Goal: Task Accomplishment & Management: Complete application form

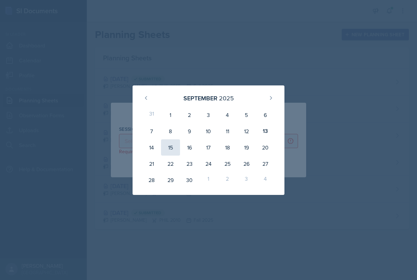
click at [170, 151] on div "15" at bounding box center [170, 147] width 19 height 16
type input "[DATE]"
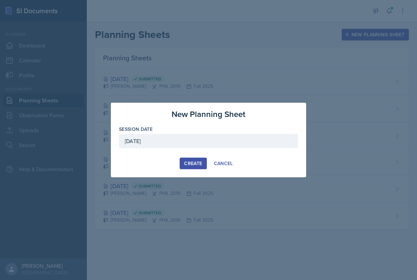
click at [197, 162] on div "Create" at bounding box center [193, 163] width 18 height 5
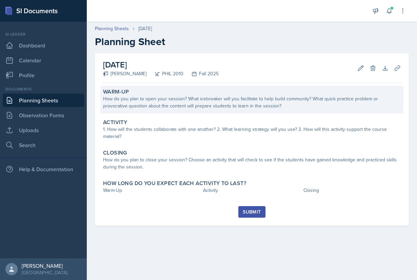
click at [220, 102] on div "How do you plan to open your session? What icebreaker will you facilitate to he…" at bounding box center [251, 102] width 297 height 14
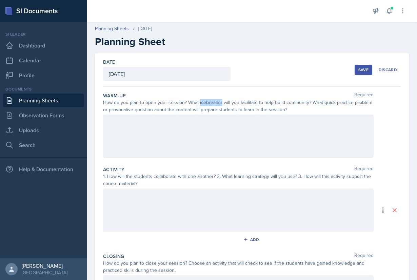
click at [220, 102] on div "How do you plan to open your session? What icebreaker will you facilitate to he…" at bounding box center [238, 106] width 270 height 14
click at [228, 129] on div at bounding box center [238, 135] width 270 height 43
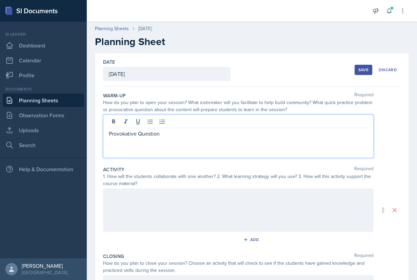
click at [126, 135] on p "Provokative Question" at bounding box center [238, 133] width 259 height 8
click at [126, 134] on p "Provokative Question" at bounding box center [238, 133] width 259 height 8
click at [165, 137] on p "Provocative Question" at bounding box center [238, 133] width 259 height 8
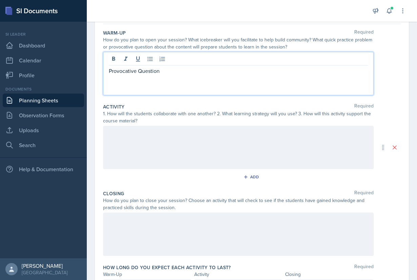
scroll to position [103, 0]
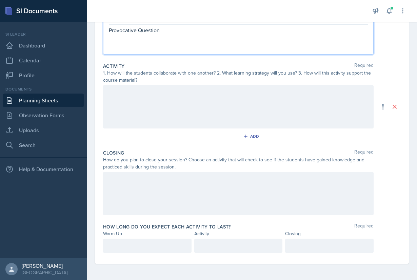
click at [150, 246] on div at bounding box center [147, 245] width 88 height 14
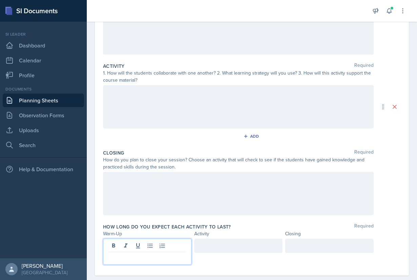
scroll to position [91, 0]
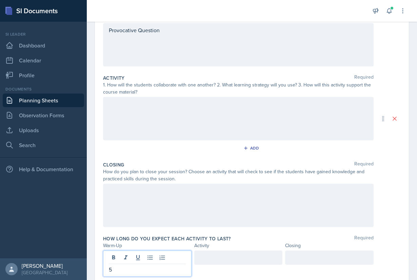
click at [297, 260] on div at bounding box center [329, 257] width 88 height 14
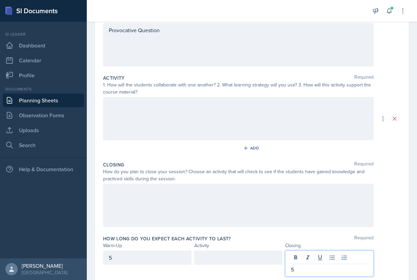
click at [219, 258] on div at bounding box center [238, 257] width 88 height 14
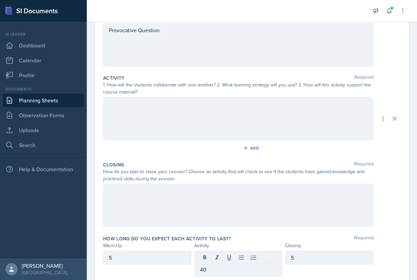
click at [259, 235] on div "How long do you expect each activity to last? Required" at bounding box center [251, 238] width 297 height 7
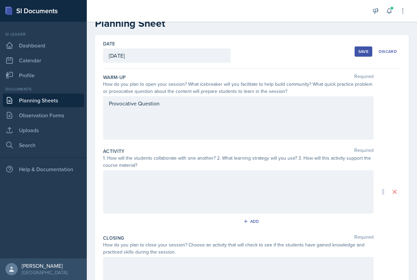
scroll to position [0, 0]
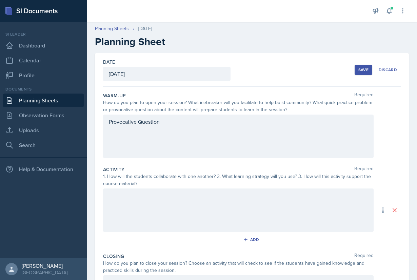
click at [201, 122] on div "Provocative Question" at bounding box center [238, 135] width 270 height 43
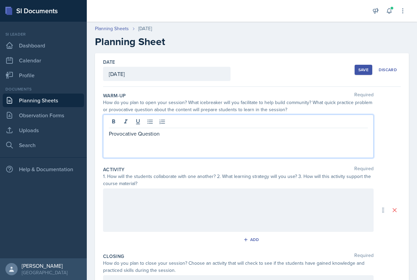
click at [187, 132] on p "Provocative Question" at bounding box center [238, 133] width 259 height 8
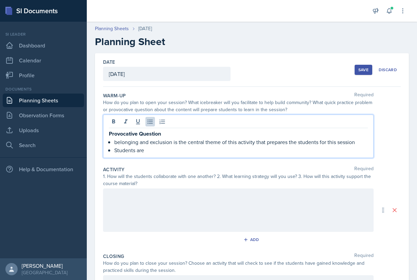
click at [117, 142] on p "belonging and exclusion is the central theme of this activity that prepares the…" at bounding box center [240, 142] width 253 height 8
click at [154, 152] on p "Students are" at bounding box center [240, 150] width 253 height 8
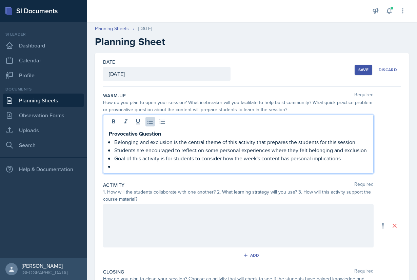
click at [366, 150] on p "Students are encouraged to reflect on some personal experiences where they felt…" at bounding box center [240, 150] width 253 height 8
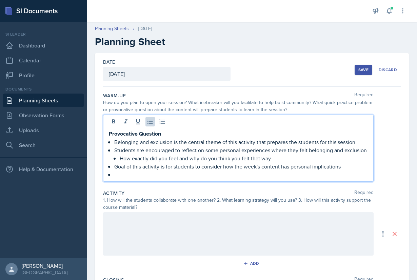
click at [165, 133] on p "Provocative Question" at bounding box center [238, 133] width 259 height 8
click at [278, 157] on p "How exactly did you feel and why do you think you felt that way" at bounding box center [244, 158] width 248 height 8
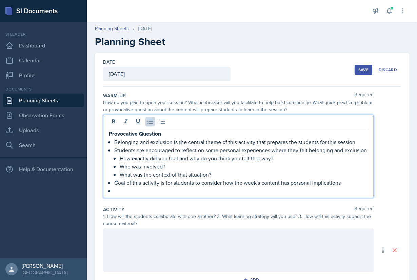
click at [174, 192] on p at bounding box center [240, 191] width 253 height 8
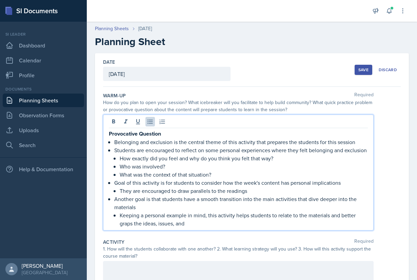
click at [131, 225] on p "Keeping a personal example in mind, this activity helps students to relate to t…" at bounding box center [244, 219] width 248 height 16
click at [193, 225] on p "Keeping a personal example in mind, this activity helps students to relate to t…" at bounding box center [244, 219] width 248 height 16
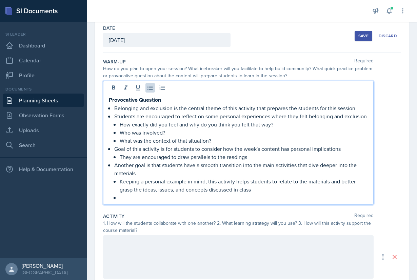
scroll to position [38, 0]
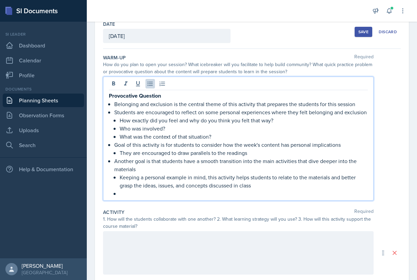
click at [120, 178] on p "Keeping a personal example in mind, this activity helps students to relate to t…" at bounding box center [244, 181] width 248 height 16
click at [127, 194] on p at bounding box center [244, 193] width 248 height 8
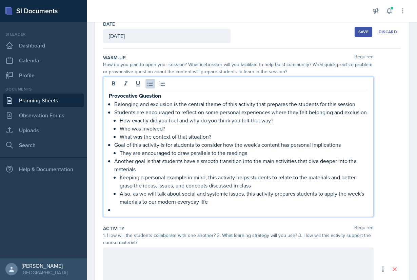
click at [360, 103] on p "Belonging and exclusion is the central theme of this activity that prepares the…" at bounding box center [240, 104] width 253 height 8
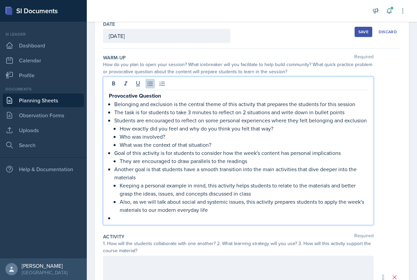
drag, startPoint x: 356, startPoint y: 112, endPoint x: 112, endPoint y: 114, distance: 244.2
click at [114, 114] on li "The task is for students to take 3 minutes to reflect on 2 situations and write…" at bounding box center [240, 112] width 253 height 8
copy p "The task is for students to take 3 minutes to reflect on 2 situations and write…"
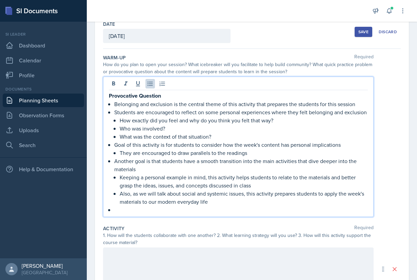
click at [259, 138] on p "What was the context of that situation?" at bounding box center [244, 136] width 248 height 8
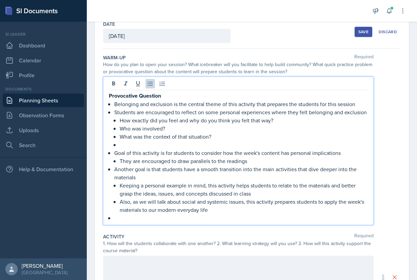
click at [255, 141] on p at bounding box center [244, 145] width 248 height 8
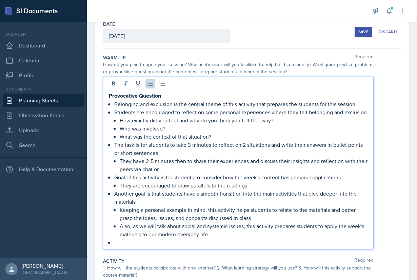
click at [136, 145] on p "The task is for students to take 3 minutes to reflect on 2 situations and write…" at bounding box center [240, 149] width 253 height 16
drag, startPoint x: 147, startPoint y: 145, endPoint x: 138, endPoint y: 145, distance: 9.5
click at [138, 145] on p "The task is for students to take 3 minutes to reflect on 2 situations and write…" at bounding box center [240, 149] width 253 height 16
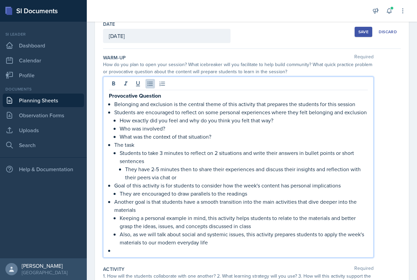
click at [125, 170] on p "They have 2-5 minutes then to share their experiences and discuss their insight…" at bounding box center [246, 173] width 242 height 16
click at [166, 176] on p "They have 2-5 minutes then to share their experiences and discuss their insight…" at bounding box center [244, 173] width 248 height 16
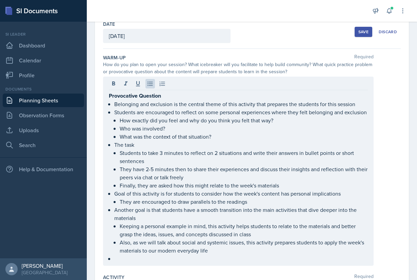
scroll to position [46, 0]
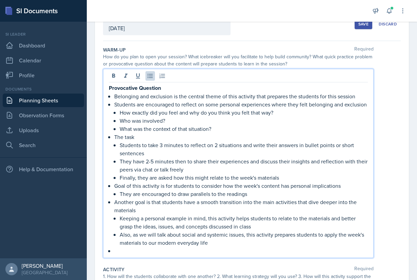
drag, startPoint x: 286, startPoint y: 176, endPoint x: 108, endPoint y: 138, distance: 182.3
click at [108, 138] on div "Provocative Question Belonging and exclusion is the central theme of this activ…" at bounding box center [238, 163] width 270 height 189
copy li "The task Students to take 3 minutes to reflect on 2 situations and write their …"
click at [302, 178] on p "Finally, they are asked how this might relate to the week's materials" at bounding box center [244, 177] width 248 height 8
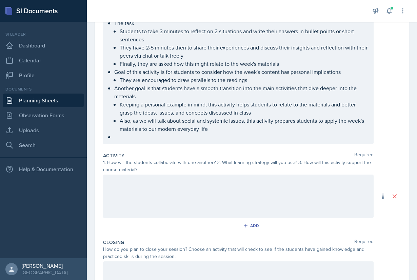
scroll to position [151, 0]
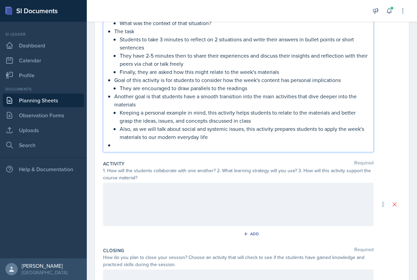
click at [198, 147] on p at bounding box center [240, 145] width 253 height 8
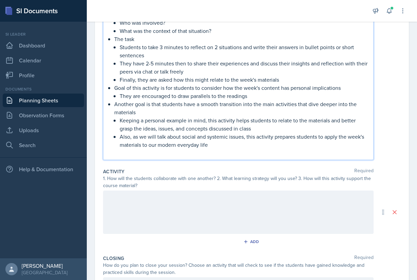
scroll to position [148, 0]
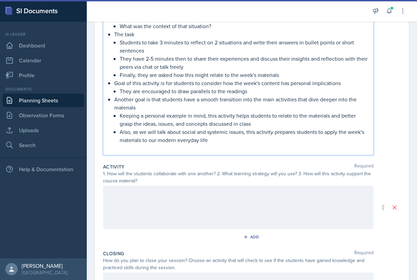
click at [160, 107] on p "Another goal is that students have a smooth transition into the main activities…" at bounding box center [240, 103] width 253 height 16
click at [219, 140] on p "Also, as we will talk about social and systemic issues, this activity prepares …" at bounding box center [244, 136] width 248 height 16
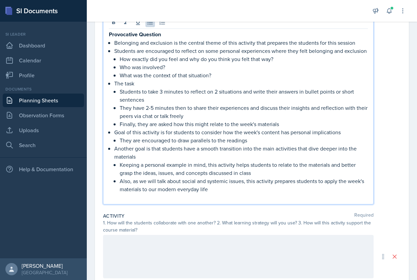
scroll to position [101, 0]
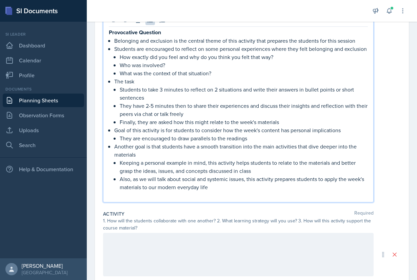
click at [268, 138] on p "They are encouraged to draw parallels to the readings" at bounding box center [244, 138] width 248 height 8
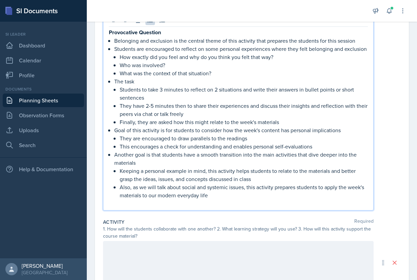
click at [239, 170] on p "Keeping a personal example in mind, this activity helps students to relate to t…" at bounding box center [244, 175] width 248 height 16
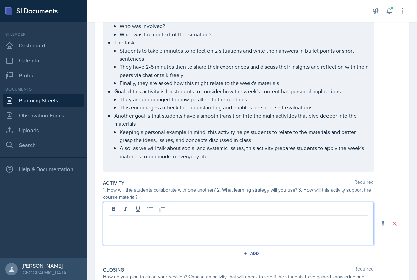
click at [182, 211] on div at bounding box center [238, 223] width 270 height 43
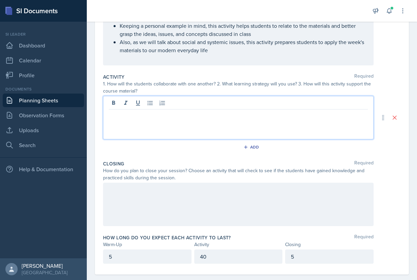
scroll to position [245, 0]
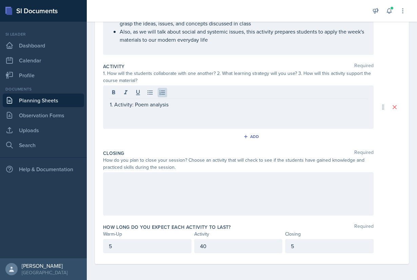
click at [176, 117] on div "Activity: Poem analysis" at bounding box center [238, 106] width 270 height 43
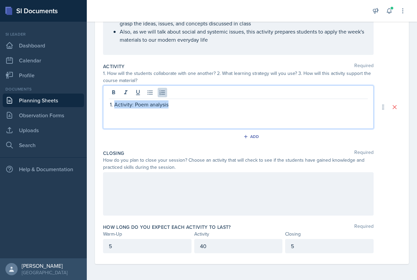
drag, startPoint x: 170, startPoint y: 105, endPoint x: 90, endPoint y: 105, distance: 80.3
click at [103, 105] on div "Activity: Poem analysis" at bounding box center [238, 106] width 270 height 43
click at [177, 104] on p "Activity: Poem analysis" at bounding box center [240, 104] width 253 height 8
drag, startPoint x: 191, startPoint y: 103, endPoint x: 171, endPoint y: 102, distance: 20.3
click at [171, 102] on p "Activity: Poem analysis (10 min)" at bounding box center [240, 104] width 253 height 8
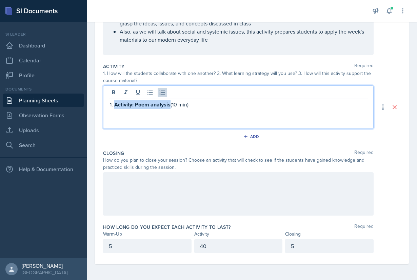
click at [203, 107] on p "Activity: Poem analysis (10 min)" at bounding box center [240, 104] width 253 height 8
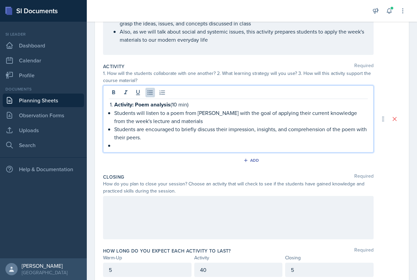
scroll to position [249, 0]
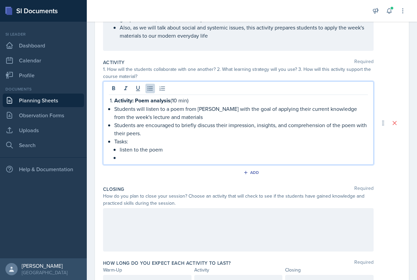
click at [121, 147] on p "listen to the poem" at bounding box center [244, 149] width 248 height 8
click at [137, 160] on p at bounding box center [244, 157] width 248 height 8
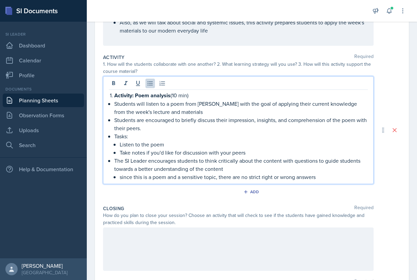
click at [122, 178] on p "since this is a poem and a sensitive topic, there are no strict right or wrong …" at bounding box center [244, 177] width 248 height 8
click at [332, 177] on p "Since this is a poem and a sensitive topic, there are no strict right or wrong …" at bounding box center [244, 177] width 248 height 8
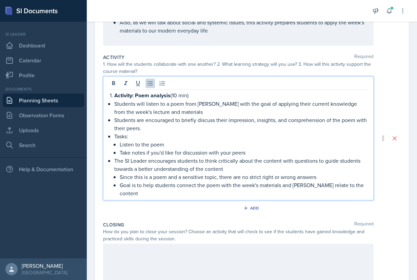
click at [303, 184] on p "Goal is to help students connect the poem with the week's materials and [PERSON…" at bounding box center [244, 189] width 248 height 16
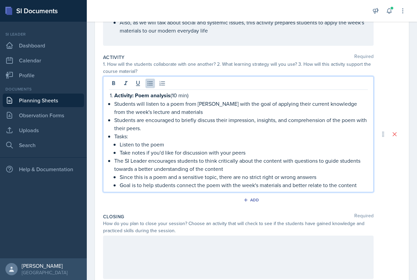
click at [364, 186] on p "Goal is to help students connect the poem with the week's materials and better …" at bounding box center [244, 185] width 248 height 8
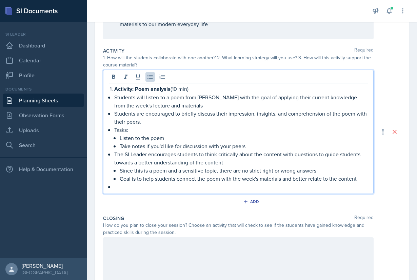
scroll to position [264, 0]
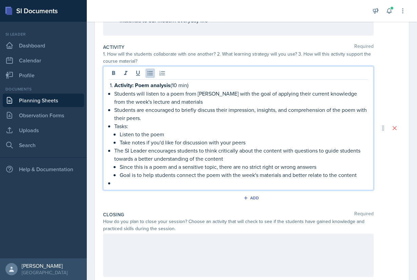
click at [256, 140] on p "Take notes if you'd like for discussion with your peers" at bounding box center [244, 142] width 248 height 8
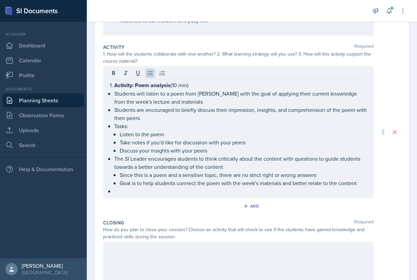
scroll to position [270, 0]
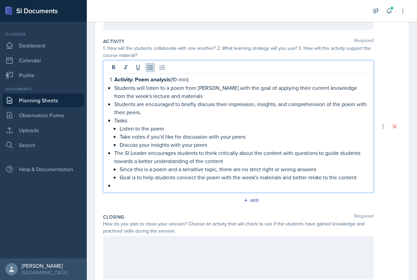
click at [242, 162] on p "The SI Leader encourages students to think critically about the content with qu…" at bounding box center [240, 157] width 253 height 16
click at [291, 178] on p "Goal is to help students connect the poem with the week's materials and better …" at bounding box center [244, 177] width 248 height 8
click at [282, 162] on p "The SI Leader encourages students to think critically about the content with qu…" at bounding box center [240, 157] width 253 height 16
click at [212, 187] on p at bounding box center [240, 185] width 253 height 8
click at [151, 184] on p "This activity uses Wait Time 1 and 2 as well as a check for understanding" at bounding box center [240, 185] width 253 height 8
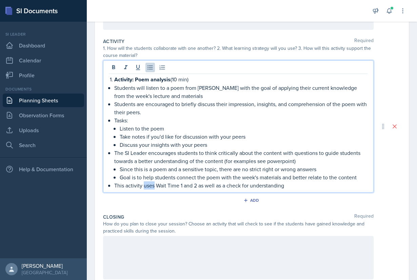
click at [151, 184] on p "This activity uses Wait Time 1 and 2 as well as a check for understanding" at bounding box center [240, 185] width 253 height 8
click at [316, 183] on p "This activity incorporates Wait Time 1 and 2 as well as a check for understandi…" at bounding box center [240, 185] width 253 height 8
click at [248, 187] on p "This activity incorporates Wait Time 1 and 2 as well as a check for understandi…" at bounding box center [240, 185] width 253 height 8
click at [273, 186] on p "This activity incorporates Wait Time 1 and 2 as well as a Check for understandi…" at bounding box center [240, 185] width 253 height 8
click at [322, 183] on p "This activity incorporates Wait Time 1 and 2 as well as a Check for Understandi…" at bounding box center [240, 185] width 253 height 8
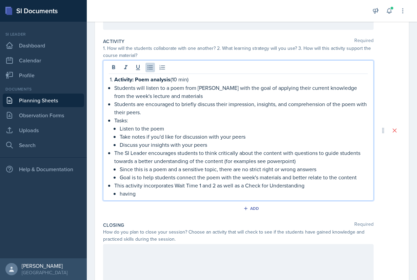
click at [321, 189] on p "having" at bounding box center [244, 193] width 248 height 8
click at [320, 187] on p "This activity incorporates Wait Time 1 and 2 as well as a Check for Understandi…" at bounding box center [240, 185] width 253 height 8
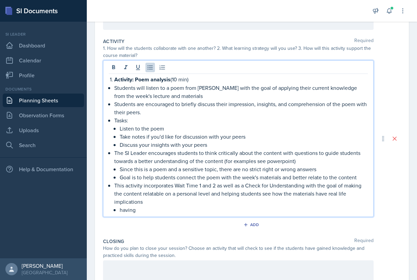
click at [252, 211] on p "having" at bounding box center [244, 210] width 248 height 8
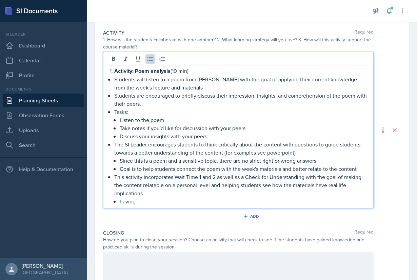
scroll to position [281, 0]
